Goal: Task Accomplishment & Management: Manage account settings

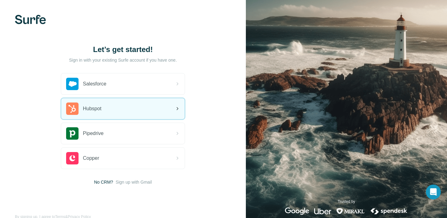
click at [127, 104] on div "Hubspot" at bounding box center [122, 108] width 123 height 21
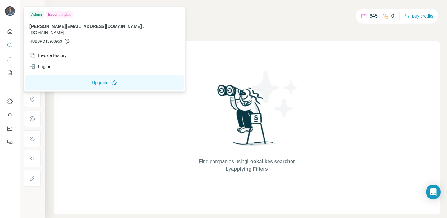
click at [8, 9] on img at bounding box center [10, 11] width 10 height 10
click at [51, 52] on div "Invoice History" at bounding box center [47, 55] width 37 height 6
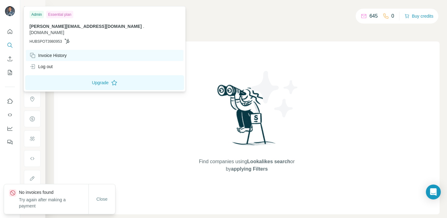
click at [51, 52] on div "Invoice History" at bounding box center [47, 55] width 37 height 6
click at [64, 14] on div "Essential plan" at bounding box center [59, 14] width 27 height 7
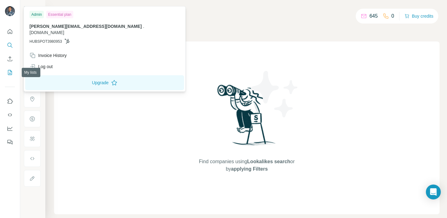
click at [8, 73] on icon "My lists" at bounding box center [10, 72] width 6 height 6
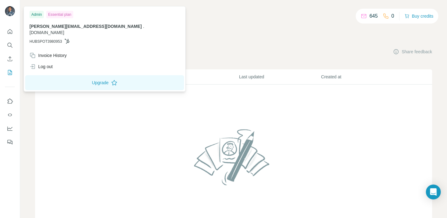
click at [11, 15] on img at bounding box center [10, 11] width 10 height 10
click at [39, 14] on div "Admin" at bounding box center [36, 14] width 14 height 7
click at [56, 16] on div "Essential plan" at bounding box center [59, 14] width 27 height 7
click at [432, 202] on div "645 0 Buy credits My lists Companies People Share feedback List name Records La…" at bounding box center [233, 109] width 426 height 218
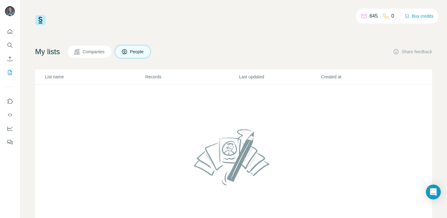
click at [432, 202] on div "645 0 Buy credits My lists Companies People Share feedback List name Records La…" at bounding box center [233, 109] width 426 height 218
click at [432, 196] on div "Open Intercom Messenger" at bounding box center [433, 192] width 16 height 16
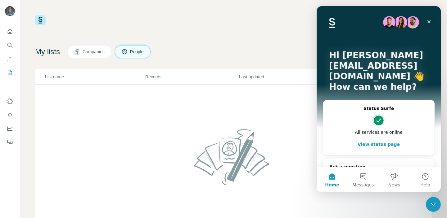
scroll to position [7, 0]
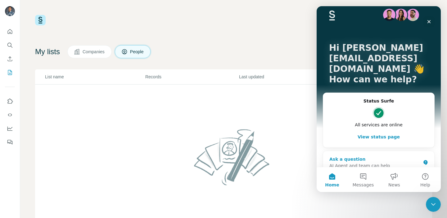
click at [366, 163] on div "AI Agent and team can help" at bounding box center [374, 166] width 91 height 7
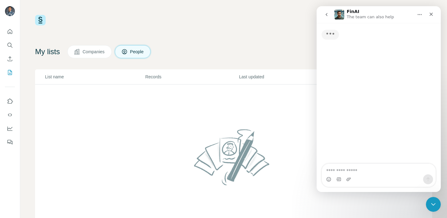
scroll to position [0, 0]
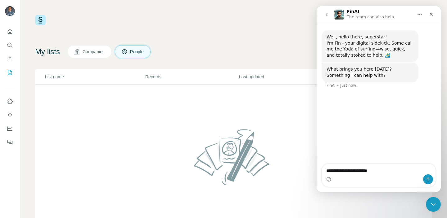
type textarea "**********"
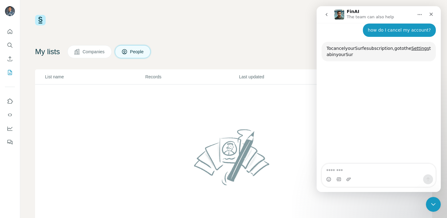
scroll to position [66, 0]
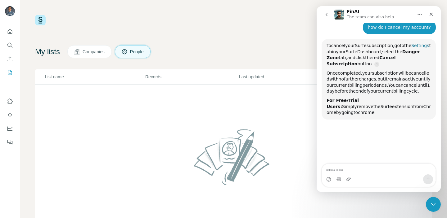
click at [411, 48] on link "Settings" at bounding box center [420, 45] width 18 height 5
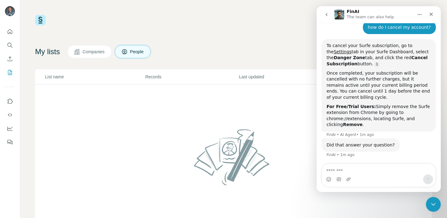
scroll to position [68, 0]
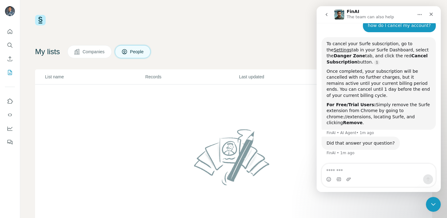
click at [371, 176] on div "Intercom messenger" at bounding box center [379, 180] width 114 height 10
click at [368, 181] on div "Intercom messenger" at bounding box center [379, 180] width 114 height 10
click at [353, 178] on div "Intercom messenger" at bounding box center [379, 180] width 114 height 10
click at [348, 171] on textarea "Message…" at bounding box center [379, 169] width 114 height 11
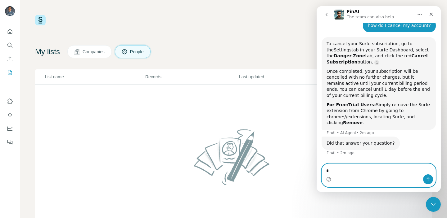
type textarea "**"
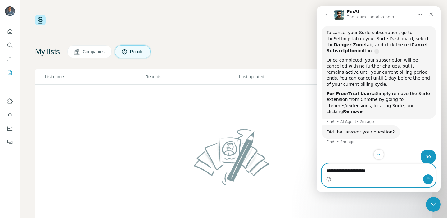
type textarea "**********"
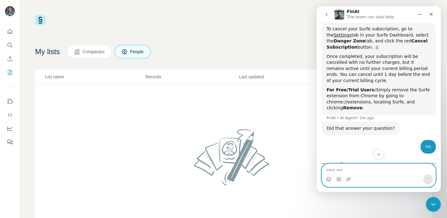
scroll to position [80, 0]
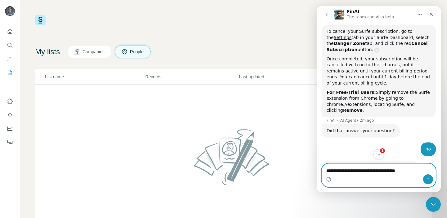
type textarea "**********"
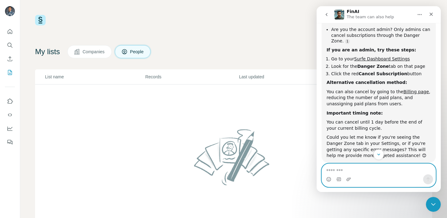
scroll to position [299, 0]
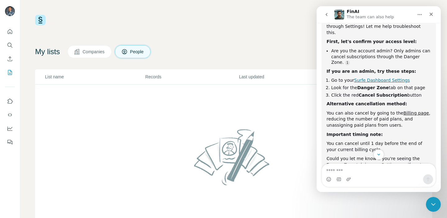
click at [383, 78] on link "Surfe Dashboard Settings" at bounding box center [382, 80] width 56 height 5
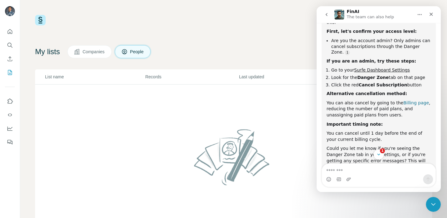
click at [405, 100] on link "Billing page" at bounding box center [415, 102] width 25 height 5
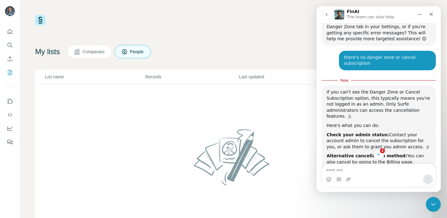
click at [364, 89] on div "If you can't see the Danger Zone or Cancel Subscription option, this typically …" at bounding box center [378, 104] width 104 height 30
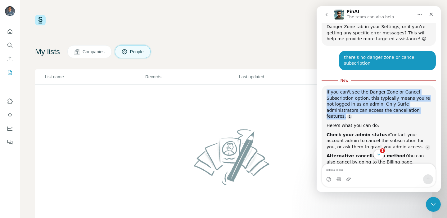
click at [364, 89] on div "If you can't see the Danger Zone or Cancel Subscription option, this typically …" at bounding box center [378, 104] width 104 height 30
click at [364, 96] on div "If you can't see the Danger Zone or Cancel Subscription option, this typically …" at bounding box center [378, 104] width 104 height 30
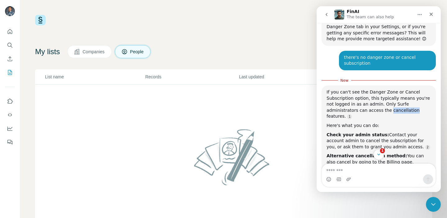
click at [364, 96] on div "If you can't see the Danger Zone or Cancel Subscription option, this typically …" at bounding box center [378, 104] width 104 height 30
click at [364, 112] on div "If you can't see the Danger Zone or Cancel Subscription option, this typically …" at bounding box center [378, 157] width 104 height 137
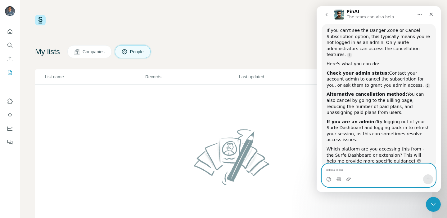
click at [350, 170] on textarea "Message…" at bounding box center [379, 169] width 114 height 11
type textarea "**********"
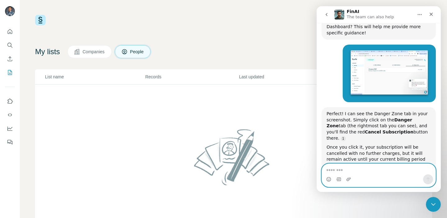
scroll to position [783, 0]
type textarea "**********"
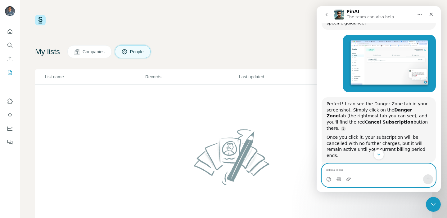
scroll to position [792, 0]
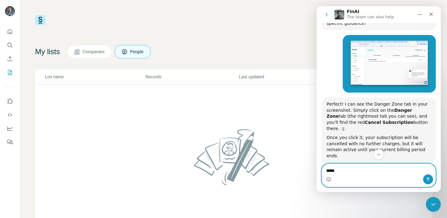
type textarea "******"
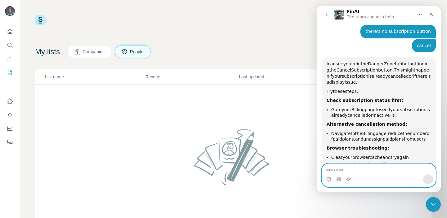
scroll to position [956, 0]
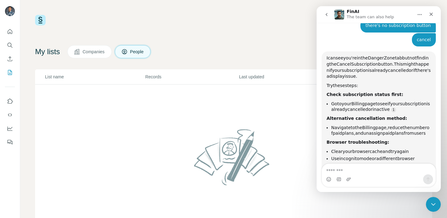
click at [288, 58] on div "My lists Companies People Share feedback" at bounding box center [233, 51] width 397 height 13
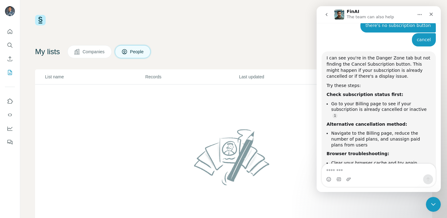
scroll to position [976, 0]
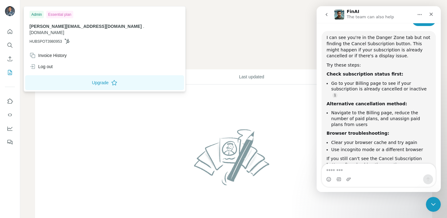
click at [8, 9] on img at bounding box center [10, 11] width 10 height 10
click at [65, 39] on icon at bounding box center [67, 41] width 5 height 5
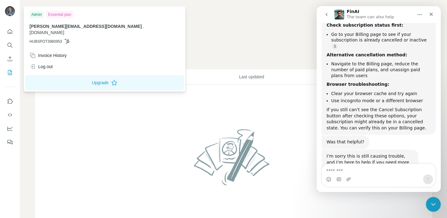
scroll to position [1027, 0]
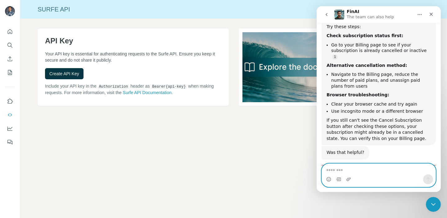
scroll to position [1025, 0]
